Goal: Task Accomplishment & Management: Use online tool/utility

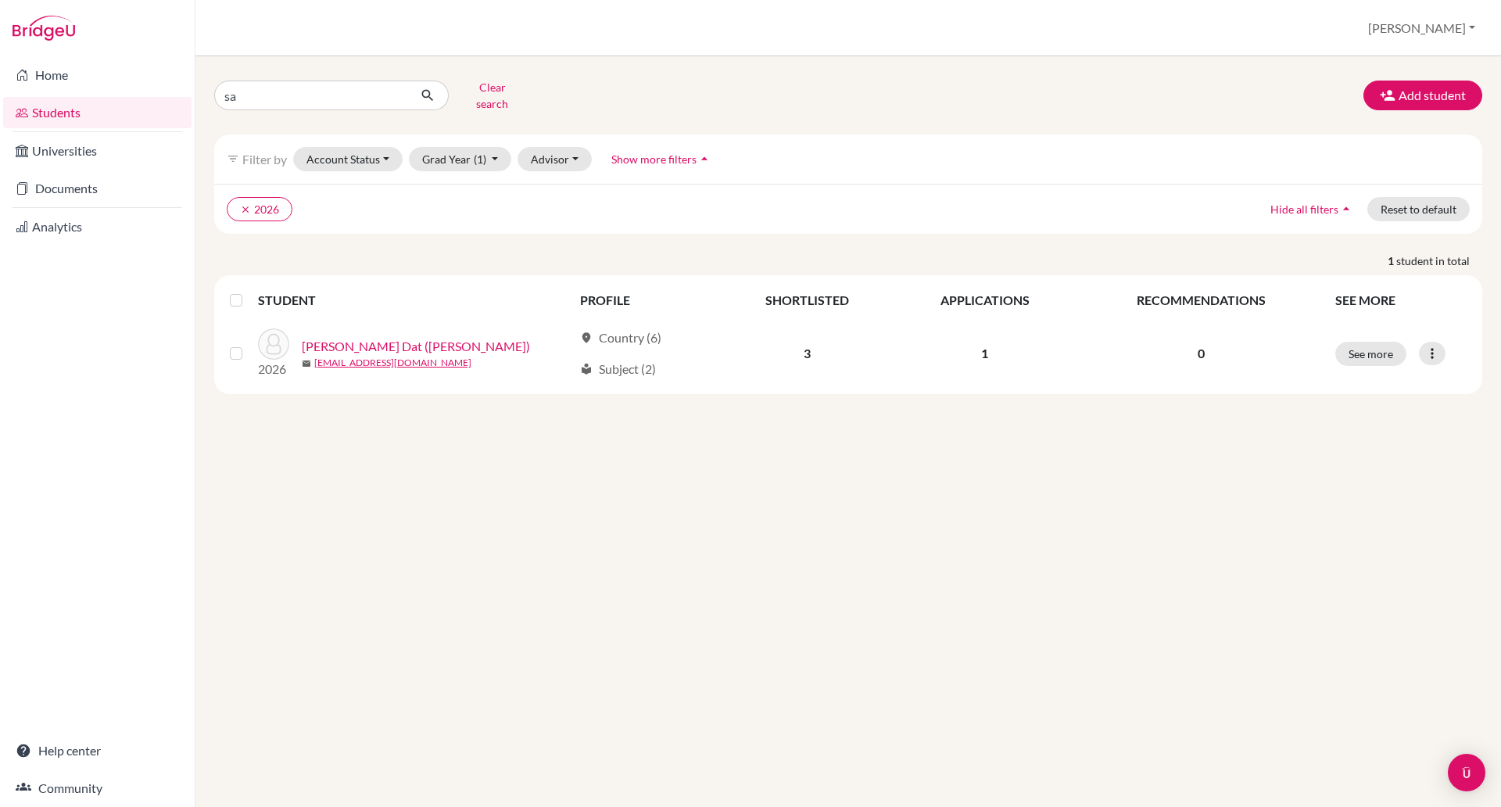
type input "s"
type input "[PERSON_NAME]"
click button "submit" at bounding box center [427, 95] width 41 height 30
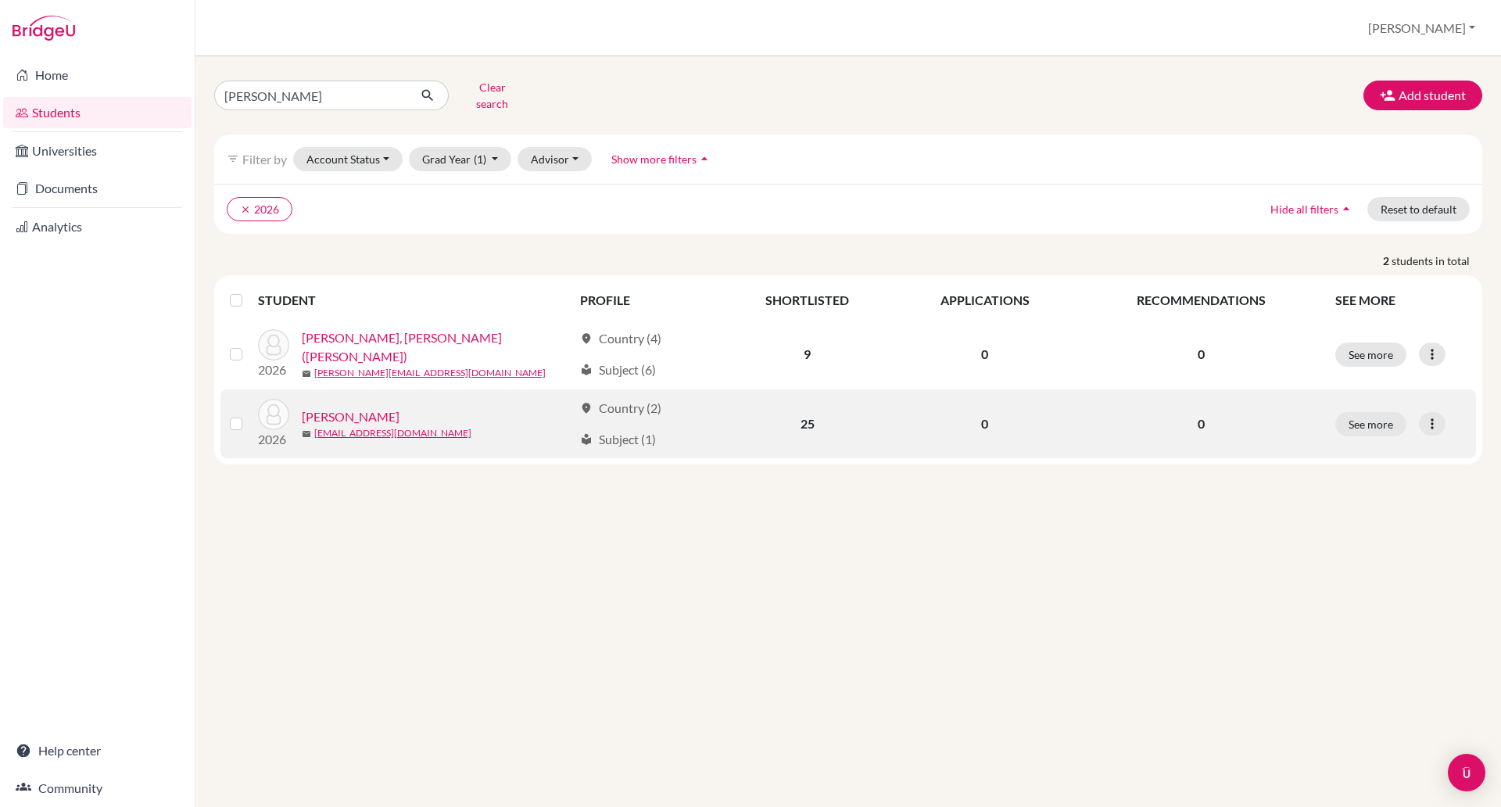
click at [320, 407] on link "[PERSON_NAME]" at bounding box center [351, 416] width 98 height 19
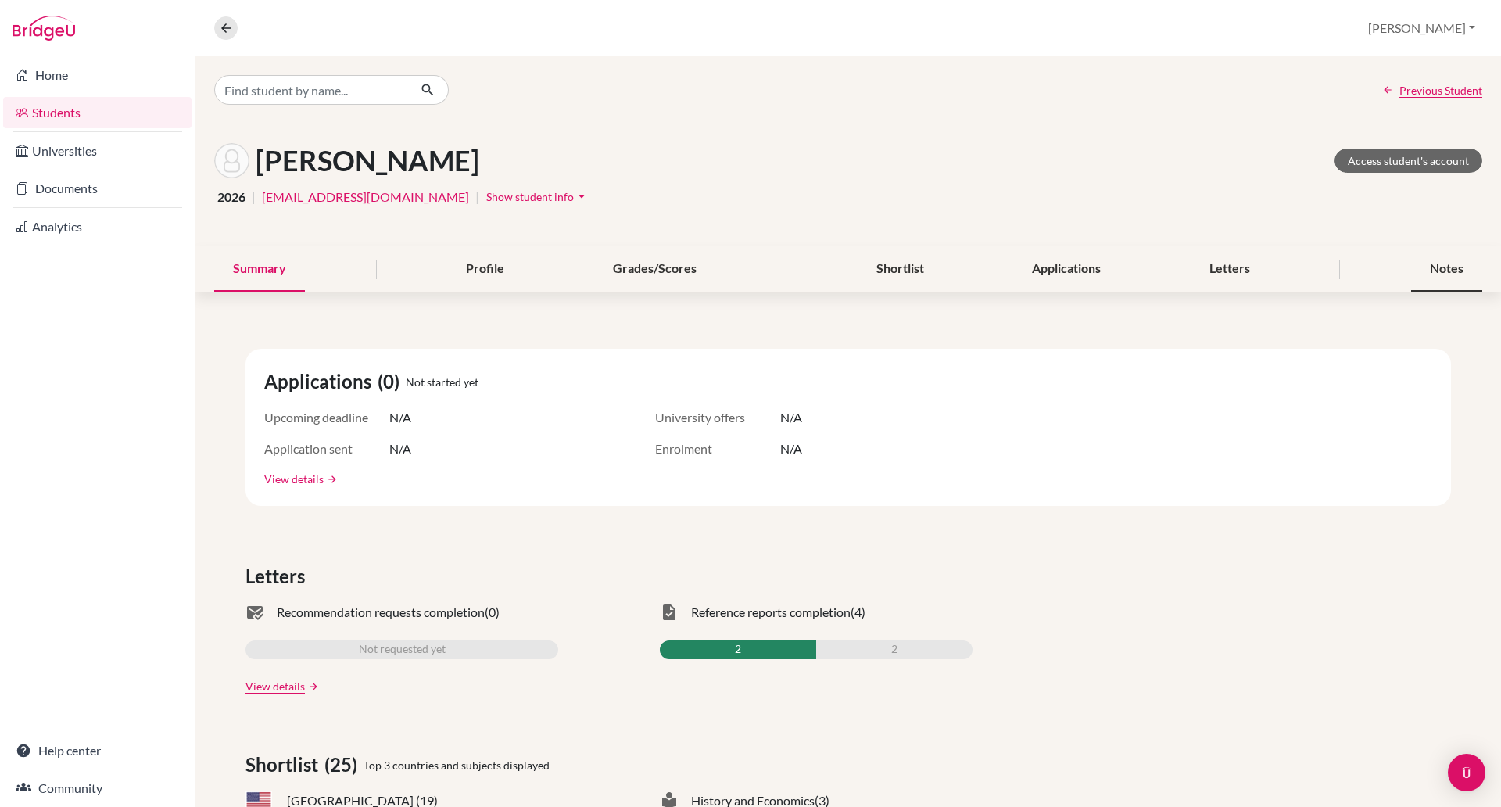
click at [1430, 263] on div "Notes" at bounding box center [1446, 269] width 71 height 46
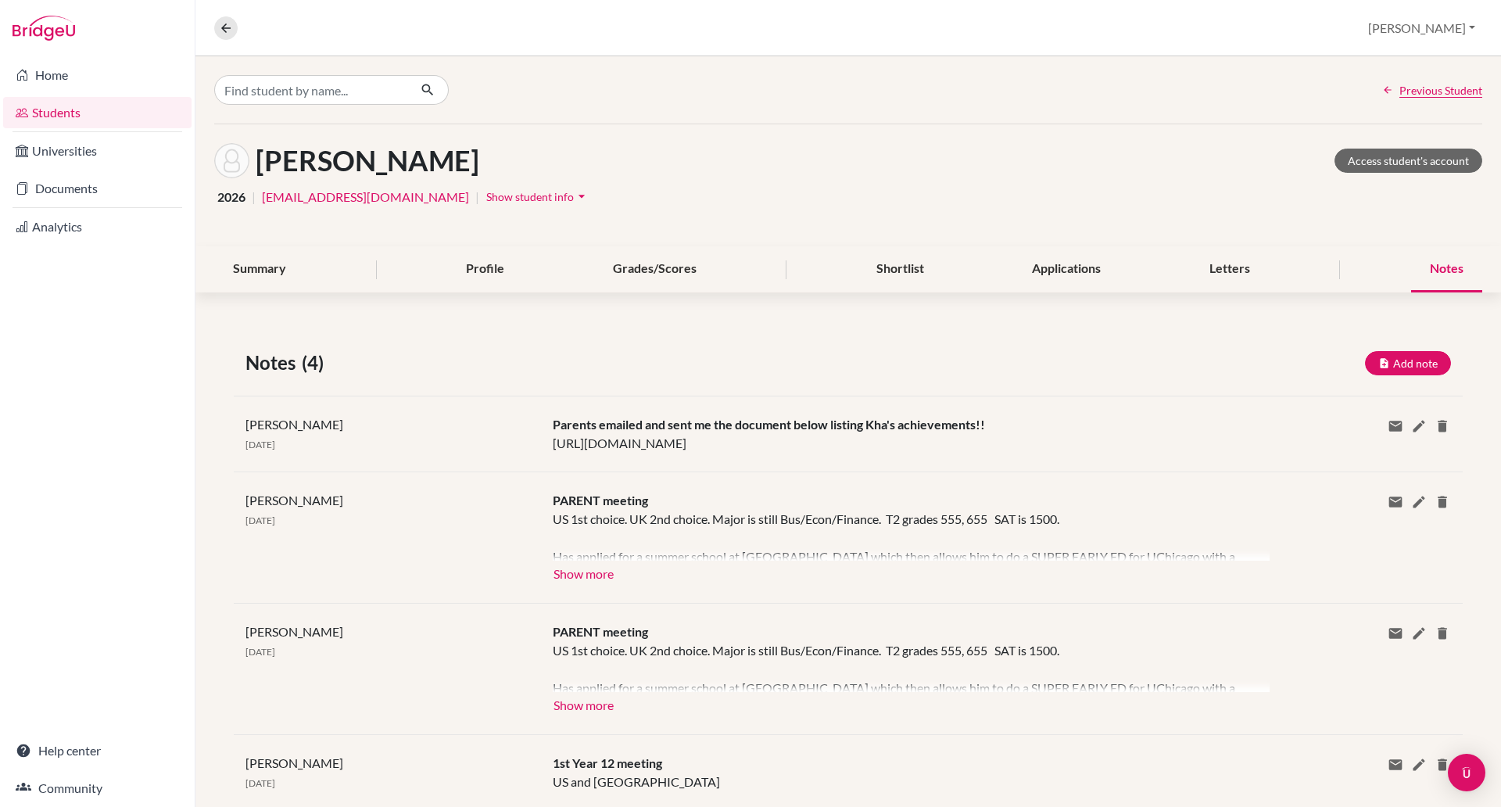
drag, startPoint x: 1153, startPoint y: 442, endPoint x: 543, endPoint y: 457, distance: 609.8
click at [543, 457] on div "[PERSON_NAME] [DATE] Parents emailed and sent me the document below listing Kha…" at bounding box center [848, 433] width 1229 height 76
copy div "[URL][DOMAIN_NAME]"
click at [593, 573] on button "Show more" at bounding box center [584, 571] width 62 height 23
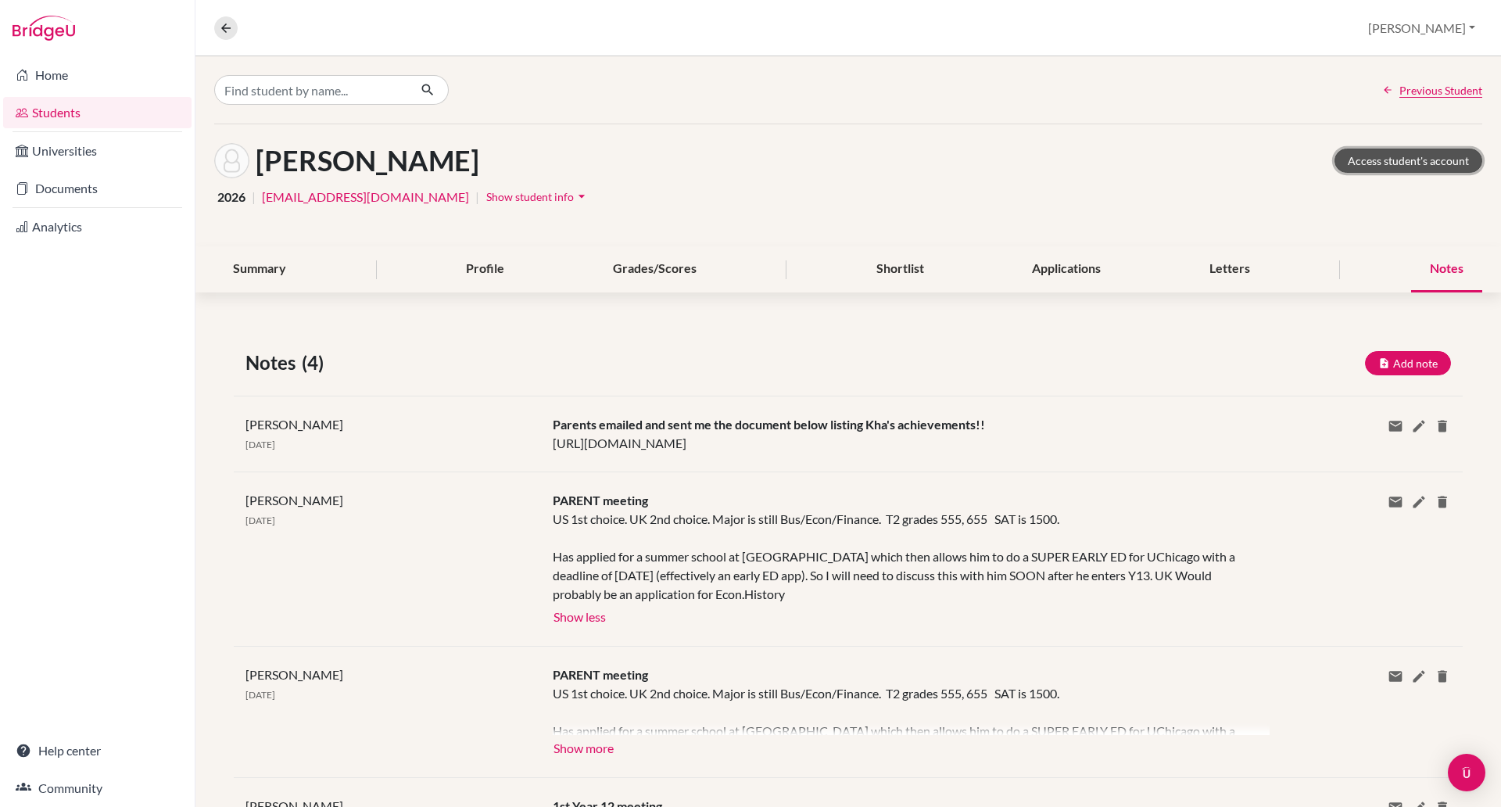
click at [1405, 159] on link "Access student's account" at bounding box center [1408, 160] width 148 height 24
